Goal: Task Accomplishment & Management: Manage account settings

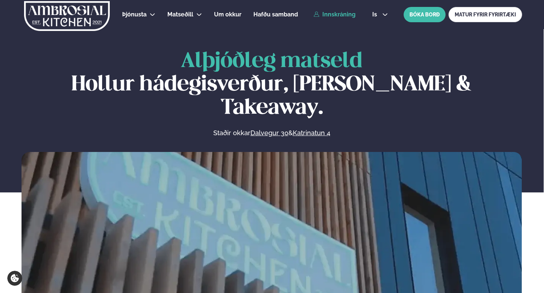
click at [343, 16] on link "Innskráning" at bounding box center [334, 14] width 42 height 7
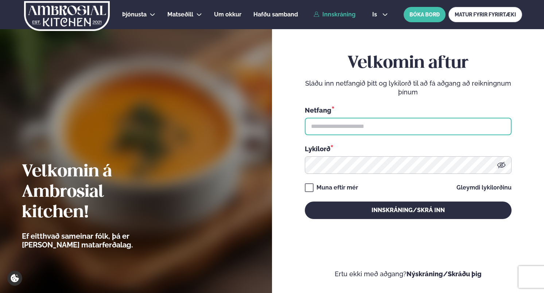
type input "**********"
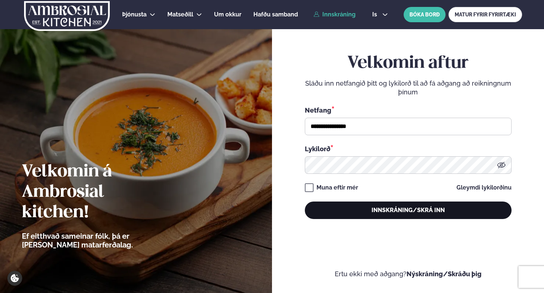
click at [382, 208] on button "Innskráning/Skrá inn" at bounding box center [408, 210] width 207 height 17
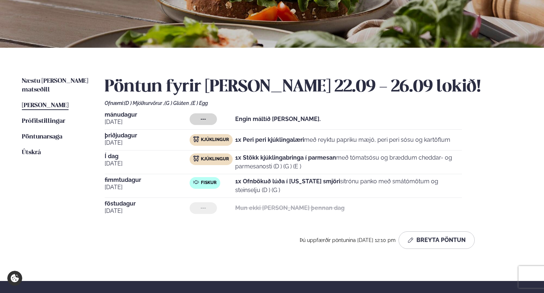
scroll to position [121, 0]
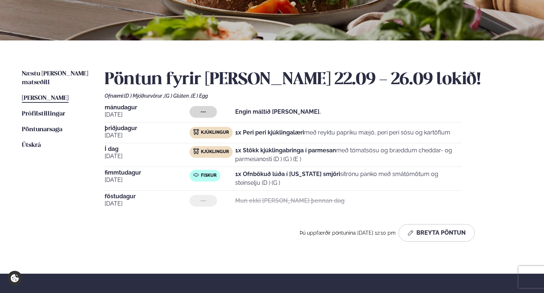
drag, startPoint x: 282, startPoint y: 185, endPoint x: 129, endPoint y: 174, distance: 154.2
click at [129, 174] on div "[DATE] Fiskur 1x Ofnbökuð lúða í [US_STATE] smjöri sítrónu panko með smátómötum…" at bounding box center [283, 180] width 357 height 21
click at [328, 159] on p "1x Stökk kjúklingabringa í parmesan með tómatsósu og bræddum cheddar- og parmes…" at bounding box center [348, 154] width 227 height 17
drag, startPoint x: 329, startPoint y: 161, endPoint x: 95, endPoint y: 151, distance: 233.8
click at [95, 151] on div "Næstu [PERSON_NAME] matseðill Næsta vika [PERSON_NAME] matseðill [PERSON_NAME] …" at bounding box center [272, 156] width 544 height 233
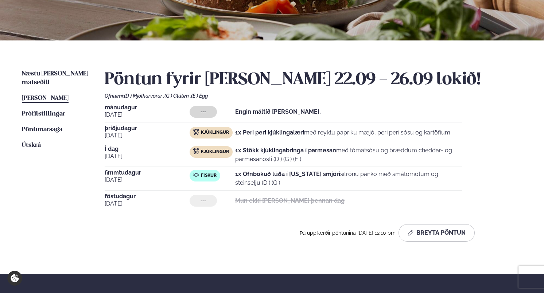
click at [82, 160] on ul "Næstu [PERSON_NAME] matseðill Næsta vika [PERSON_NAME] matseðill [PERSON_NAME] …" at bounding box center [56, 159] width 68 height 178
